Goal: Entertainment & Leisure: Consume media (video, audio)

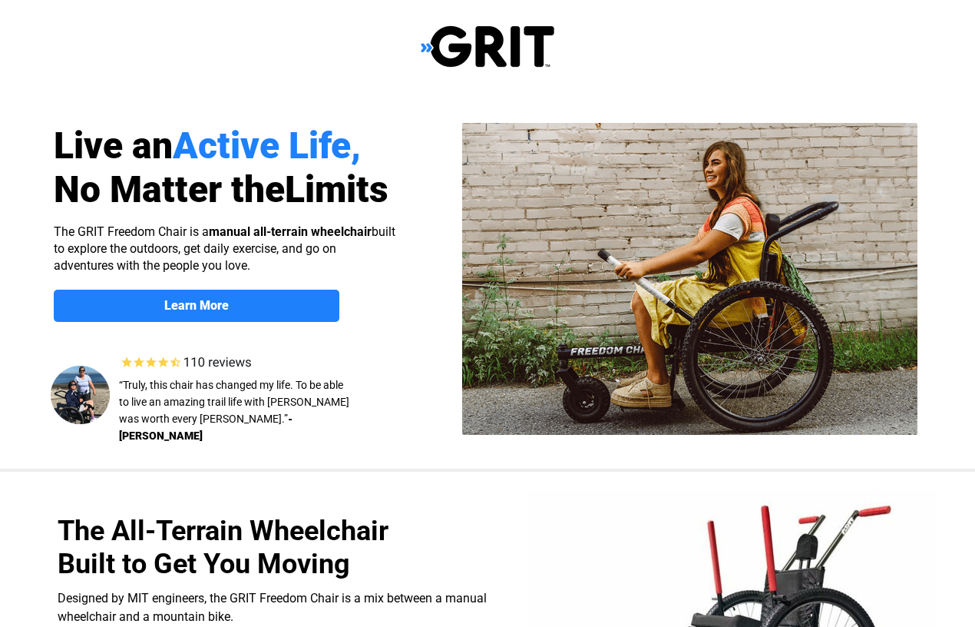
select select "US"
click at [432, 50] on img at bounding box center [488, 47] width 134 height 44
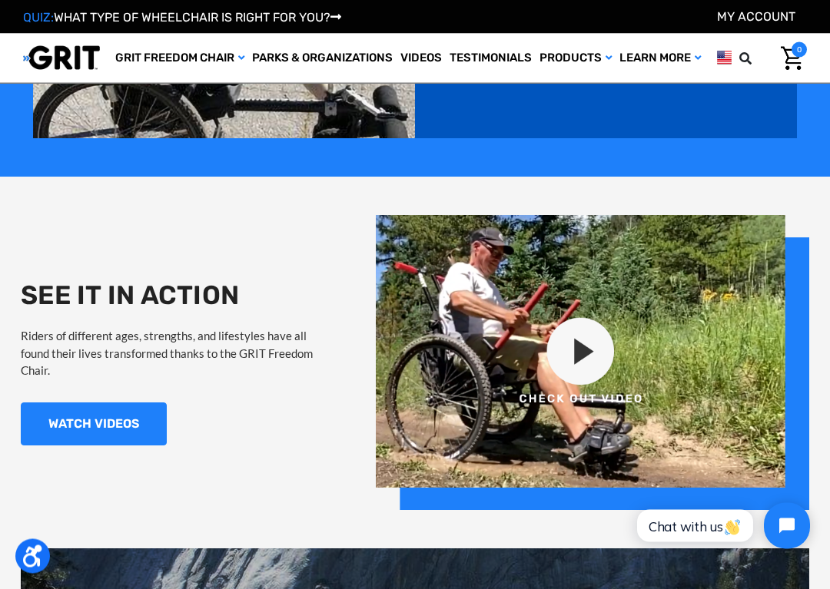
scroll to position [1096, 0]
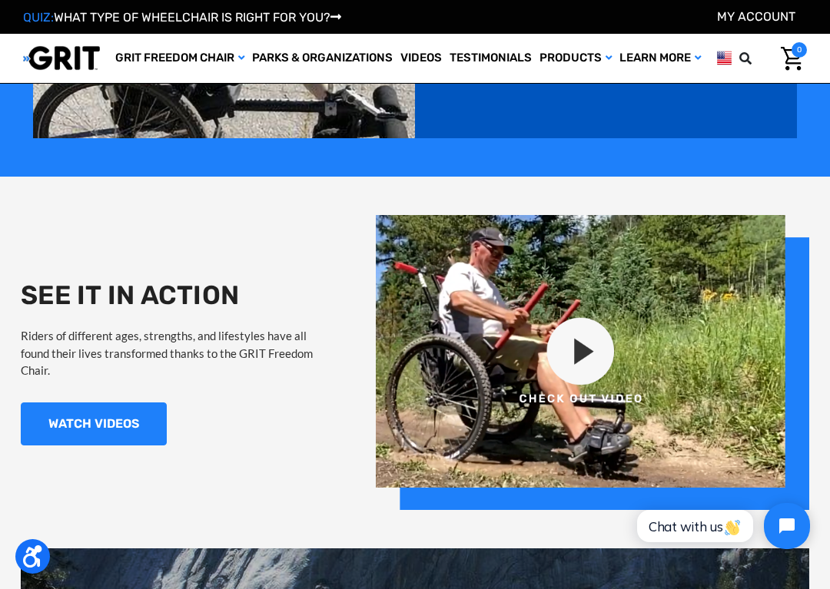
click at [573, 342] on img at bounding box center [592, 362] width 433 height 295
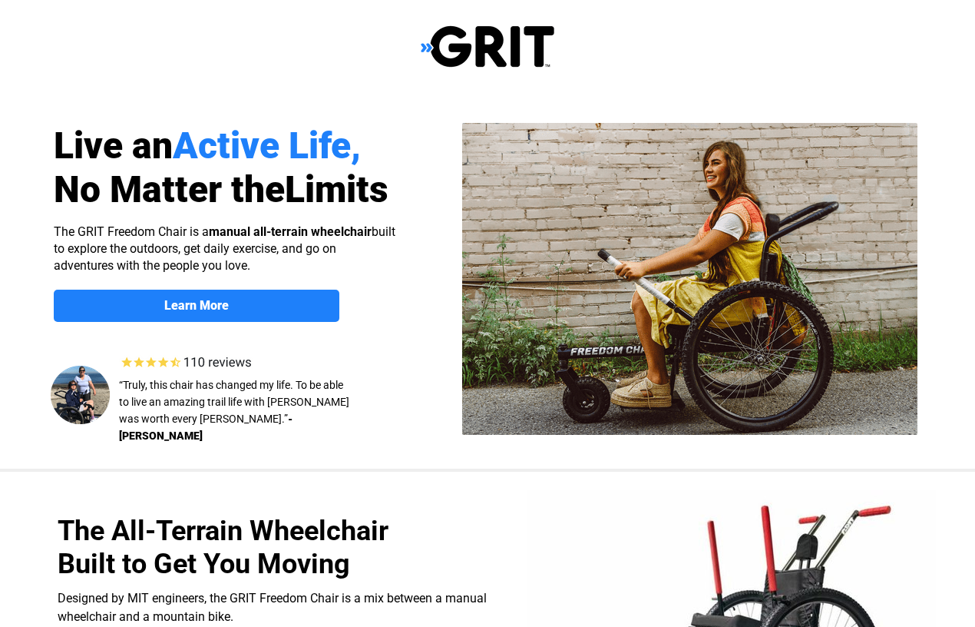
select select "US"
